Goal: Information Seeking & Learning: Check status

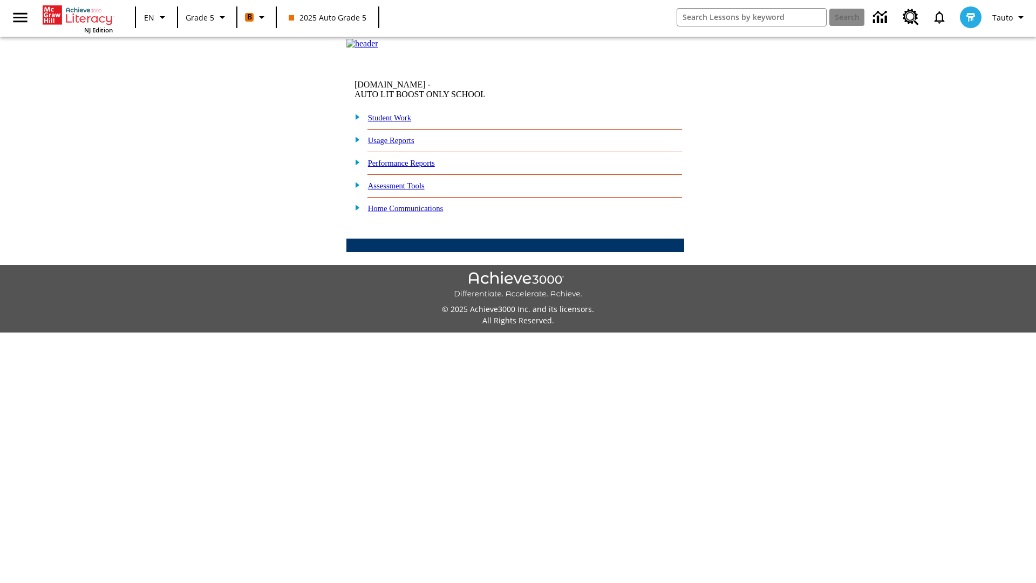
click at [413, 167] on link "Performance Reports" at bounding box center [401, 163] width 67 height 9
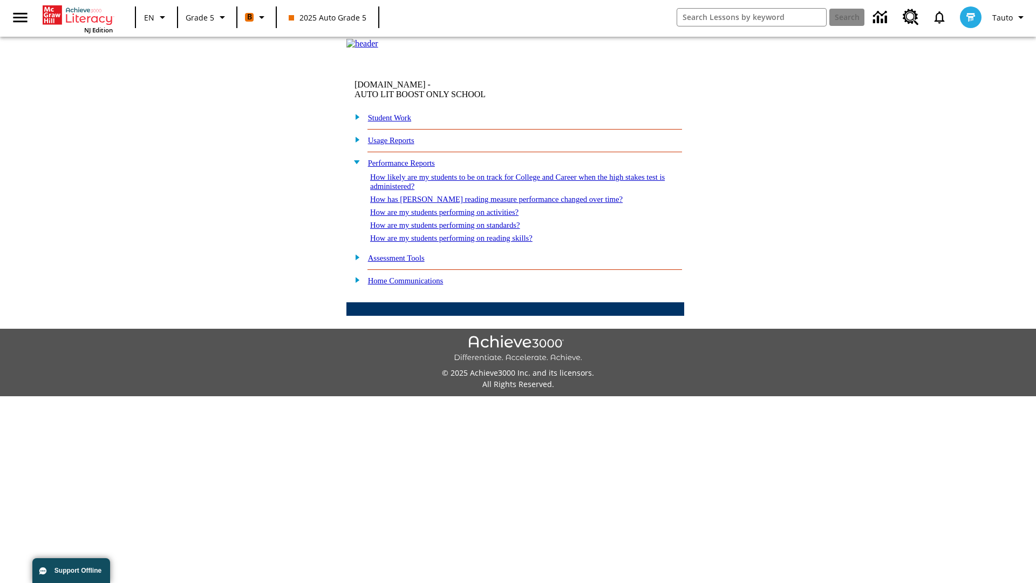
click at [455, 216] on link "How are my students performing on activities?" at bounding box center [444, 212] width 148 height 9
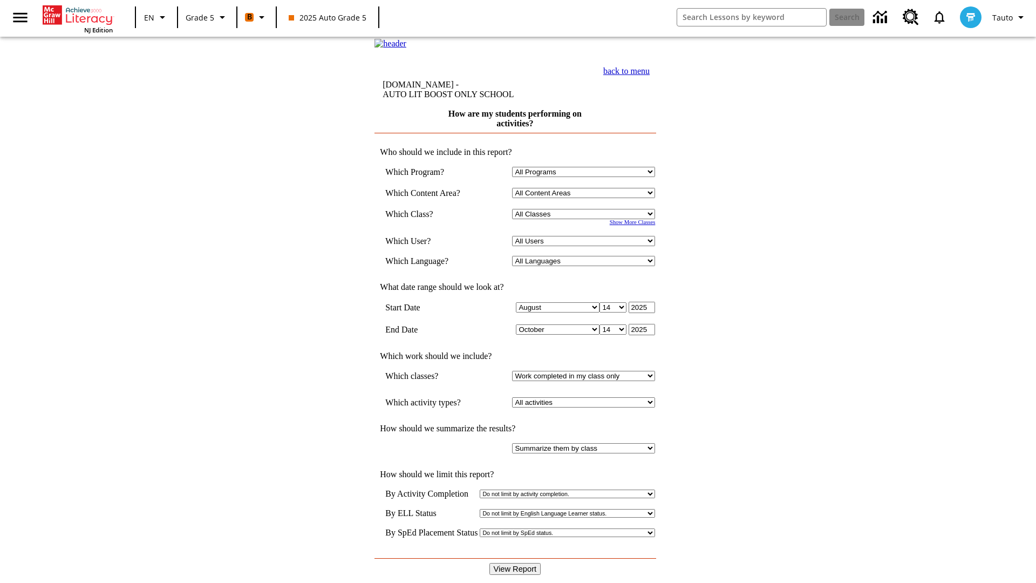
click at [586, 219] on select "Select a Class: All Classes 2025 Auto Grade 5 OL 2025 Auto Grade 6" at bounding box center [583, 214] width 143 height 10
select select "11133131"
